Goal: Check status: Check status

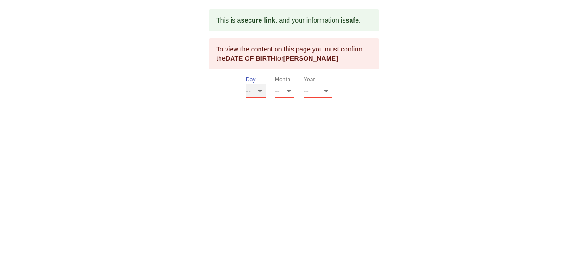
click at [265, 90] on select "-- 01 02 03 04 05 06 07 08 09 10 11 12 13 14 15 16 17 18 19 20 21 22 23 24 25 2…" at bounding box center [256, 91] width 20 height 15
select select "12"
click at [246, 84] on select "-- 01 02 03 04 05 06 07 08 09 10 11 12 13 14 15 16 17 18 19 20 21 22 23 24 25 2…" at bounding box center [256, 91] width 20 height 15
click at [284, 96] on select "-- 01 02 03 04 05 06 07 08 09 10 11 12" at bounding box center [285, 91] width 20 height 15
select select "05"
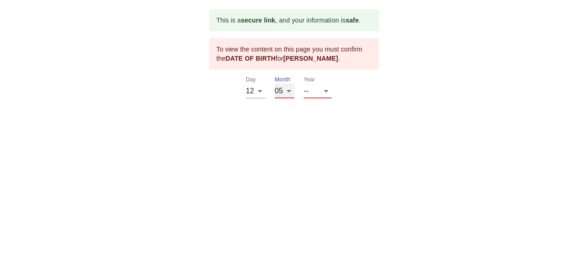
click at [275, 84] on select "-- 01 02 03 04 05 06 07 08 09 10 11 12" at bounding box center [285, 91] width 20 height 15
click at [325, 95] on select "-- 2025 2024 2023 2022 2021 2020 2019 2018 2017 2016 2015 2014 2013 2012 2011 2…" at bounding box center [318, 91] width 28 height 15
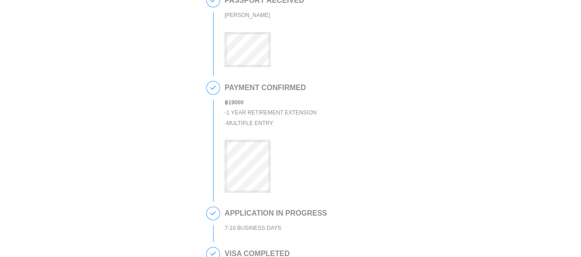
scroll to position [184, 0]
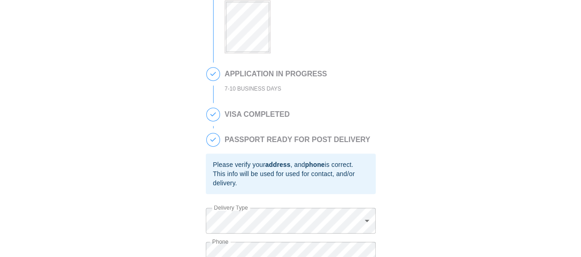
click at [261, 94] on div "7-10 BUSINESS DAYS" at bounding box center [276, 89] width 102 height 11
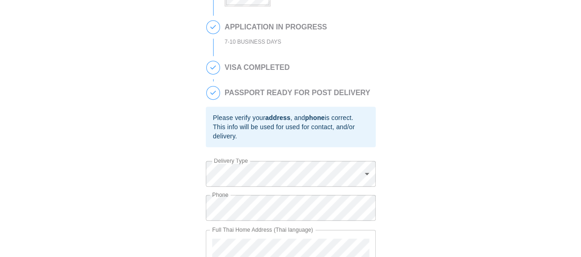
scroll to position [284, 0]
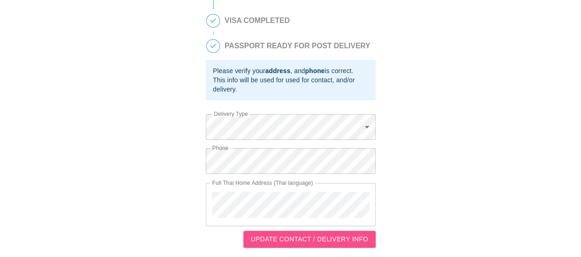
click at [314, 238] on span "UPDATE CONTACT / DELIVERY INFO" at bounding box center [310, 238] width 118 height 11
